Goal: Find contact information: Find contact information

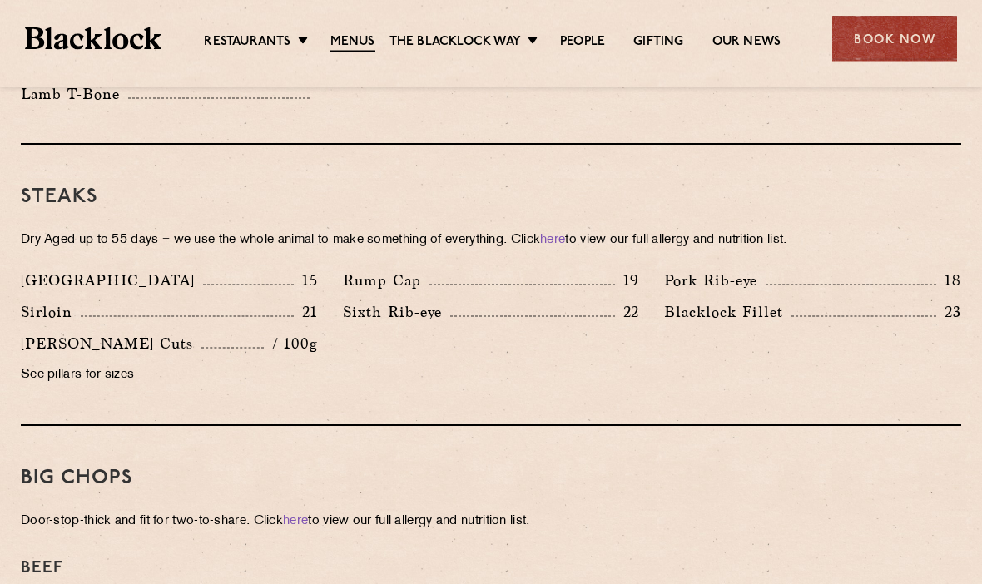
scroll to position [1491, 0]
click at [127, 364] on p "See pillars for sizes" at bounding box center [169, 375] width 297 height 23
click at [316, 270] on p "15" at bounding box center [306, 281] width 24 height 22
click at [310, 270] on p "15" at bounding box center [306, 281] width 24 height 22
click at [126, 364] on p "See pillars for sizes" at bounding box center [169, 375] width 297 height 23
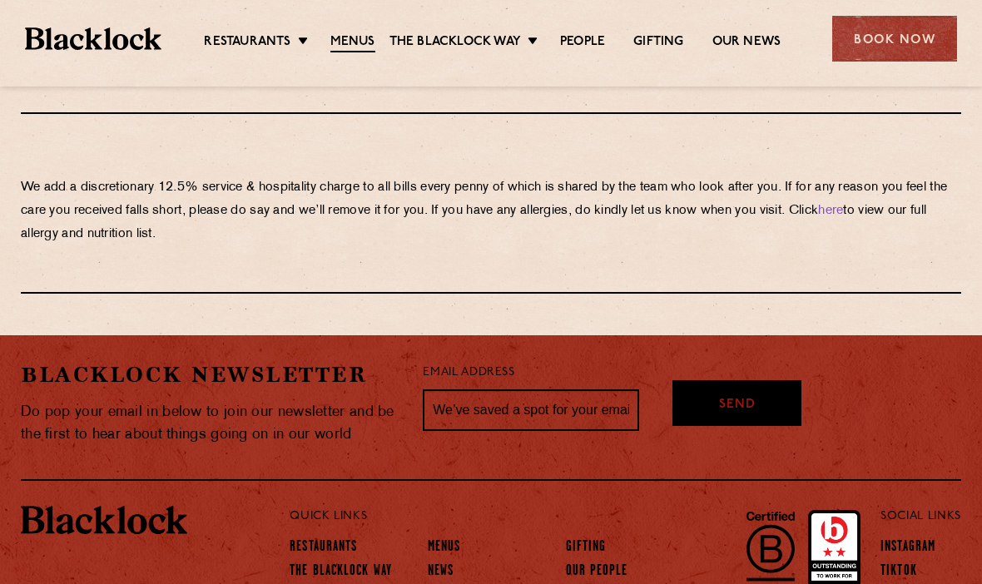
scroll to position [2943, 0]
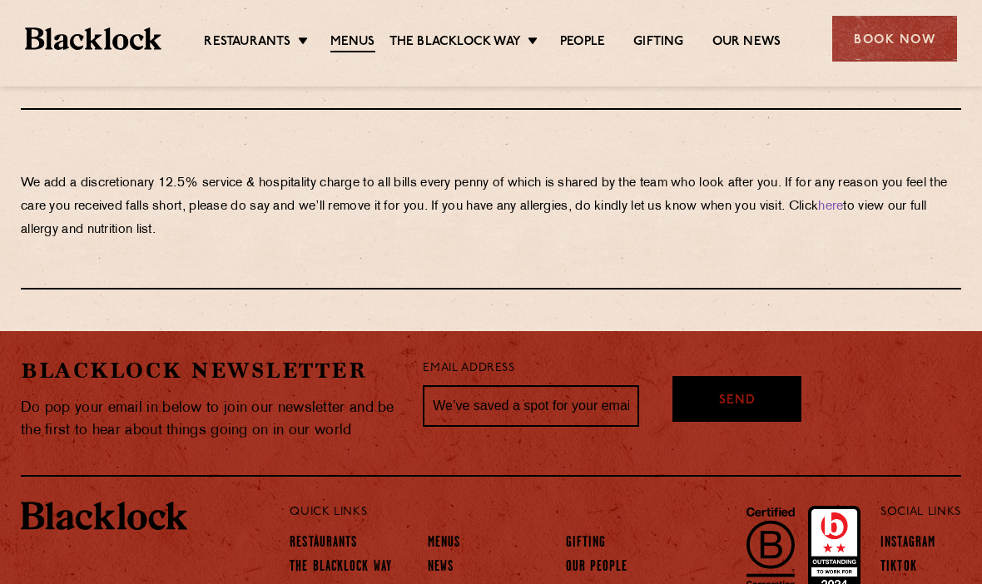
click at [456, 535] on link "Menus" at bounding box center [444, 543] width 33 height 17
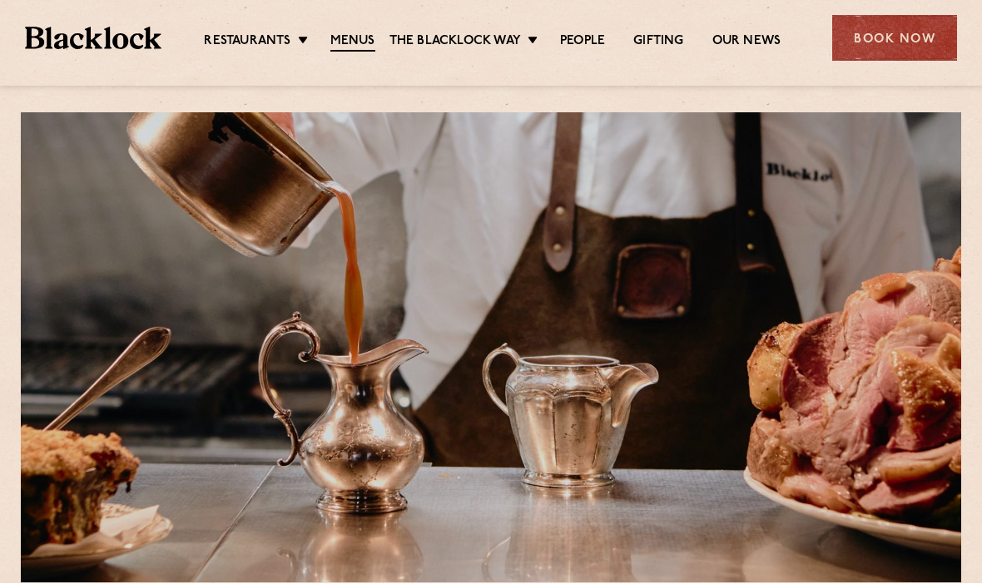
scroll to position [17, 0]
click at [0, 0] on link "City" at bounding box center [0, 0] width 0 height 0
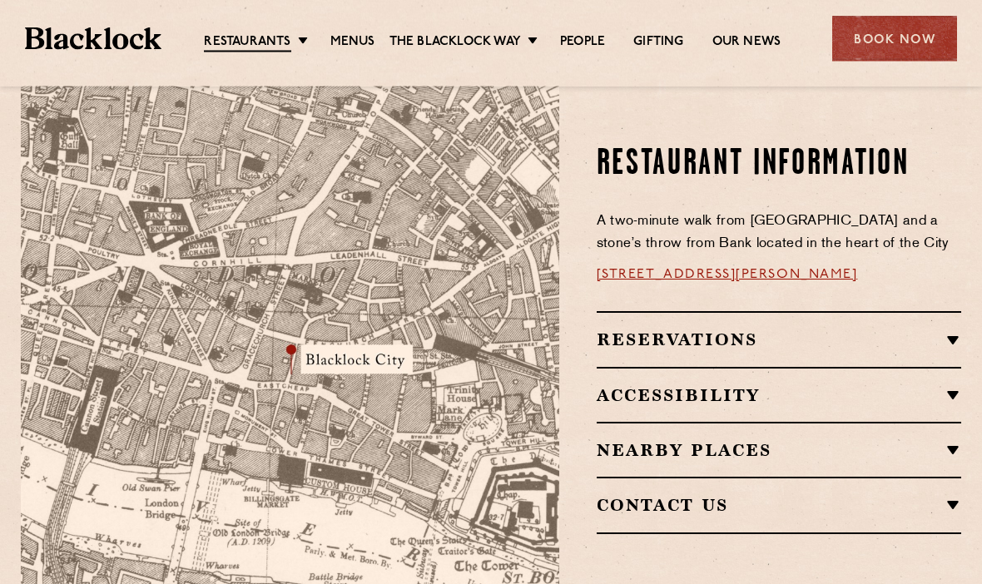
scroll to position [955, 0]
click at [811, 440] on h2 "Nearby Places" at bounding box center [779, 450] width 365 height 20
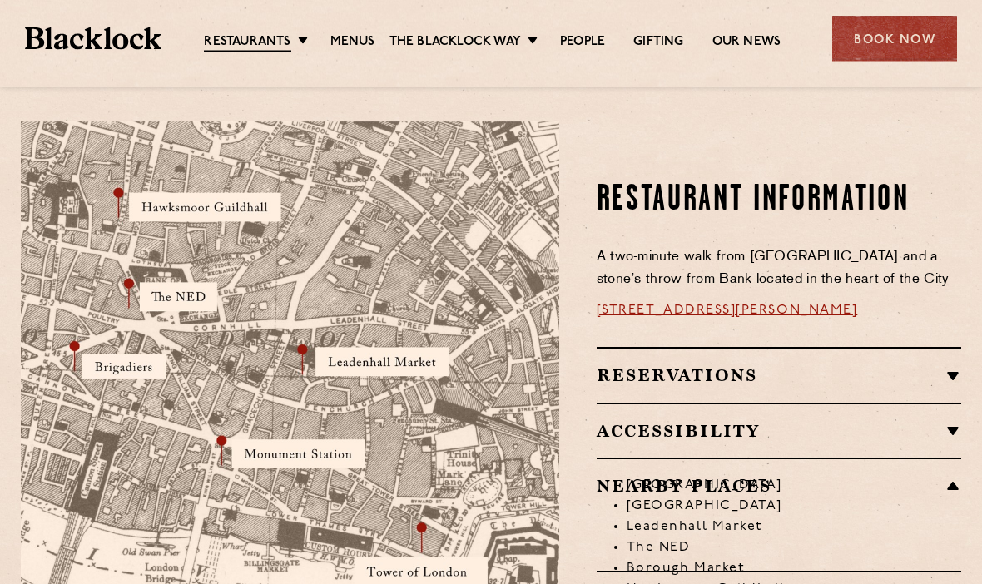
scroll to position [885, 0]
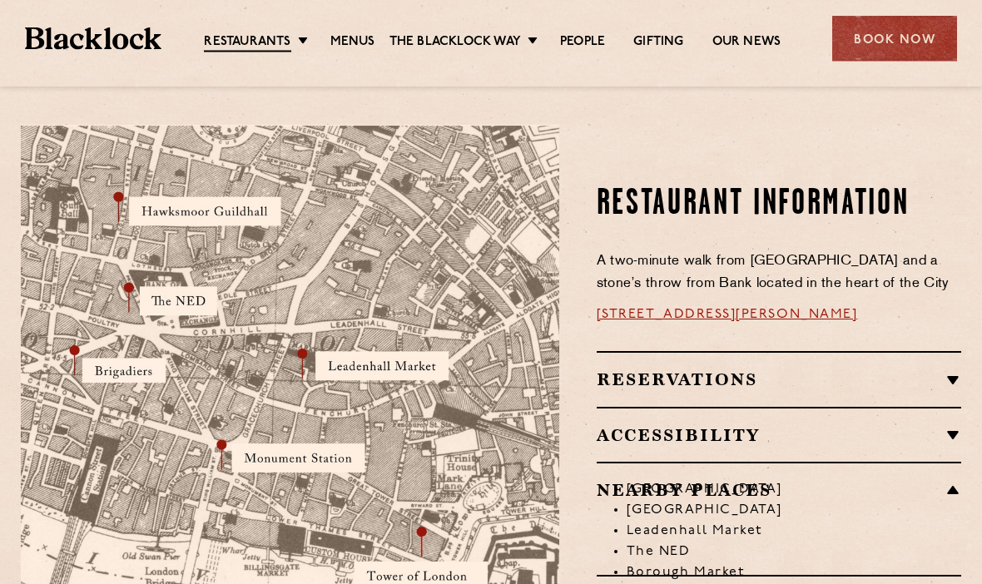
click at [742, 309] on link "[STREET_ADDRESS][PERSON_NAME]" at bounding box center [727, 315] width 261 height 13
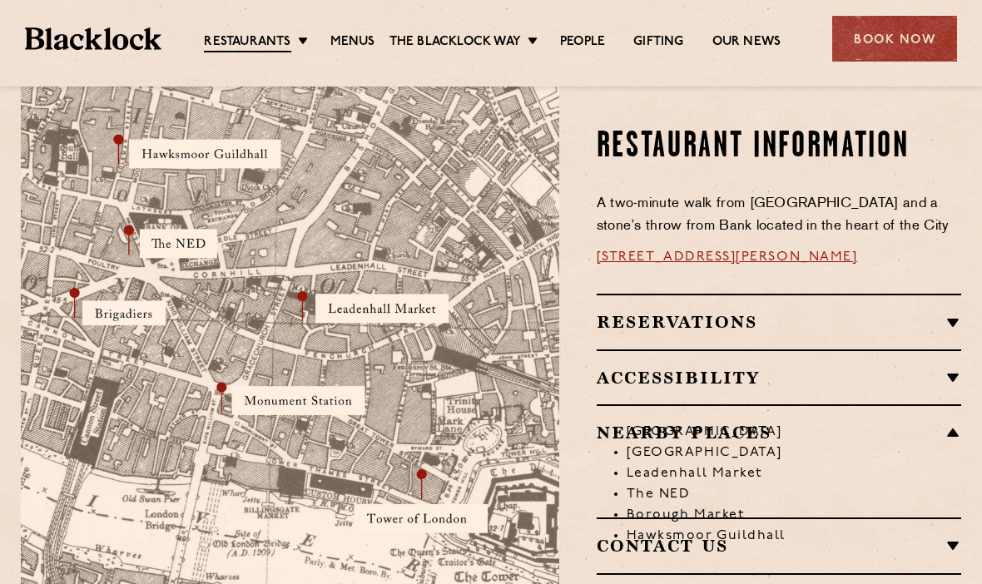
scroll to position [957, 0]
